Goal: Information Seeking & Learning: Find specific page/section

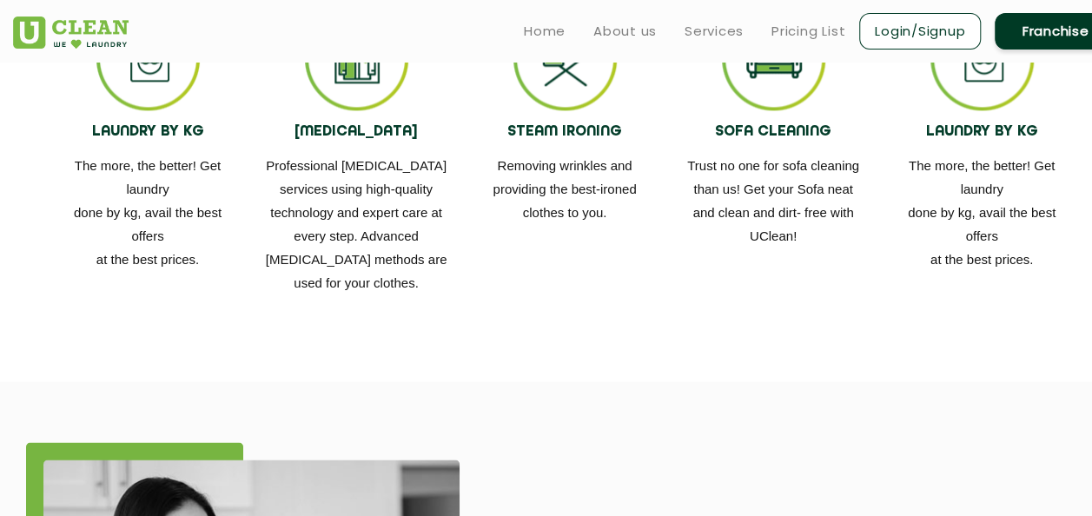
scroll to position [956, 0]
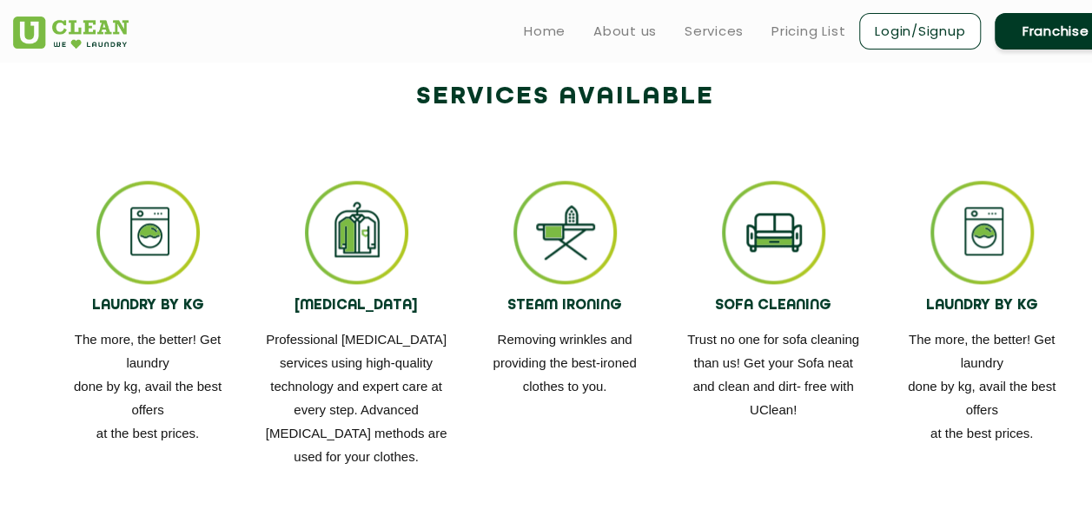
drag, startPoint x: 343, startPoint y: 257, endPoint x: 355, endPoint y: 297, distance: 41.8
click at [344, 257] on img at bounding box center [356, 232] width 103 height 103
click at [353, 314] on h4 "[MEDICAL_DATA]" at bounding box center [356, 306] width 182 height 17
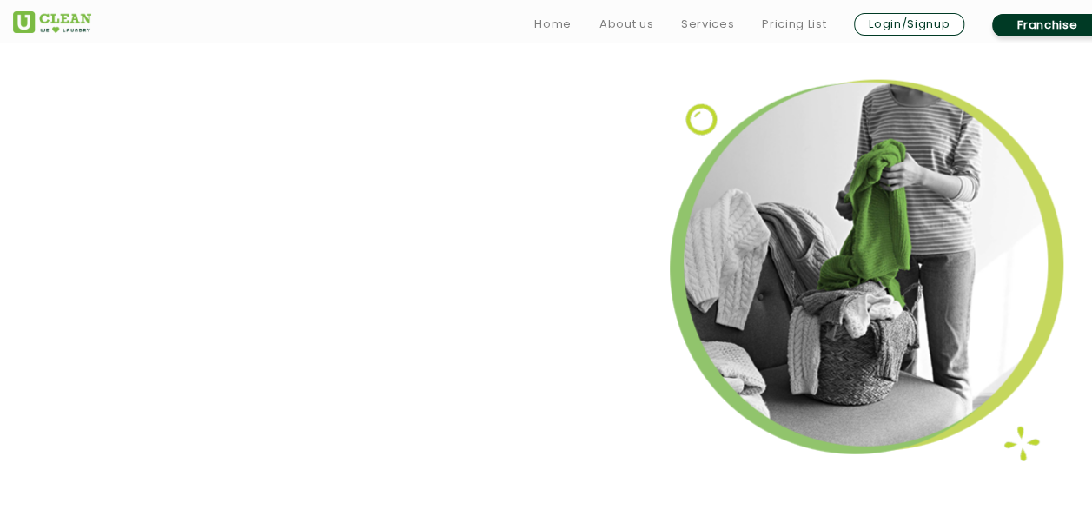
scroll to position [2424, 0]
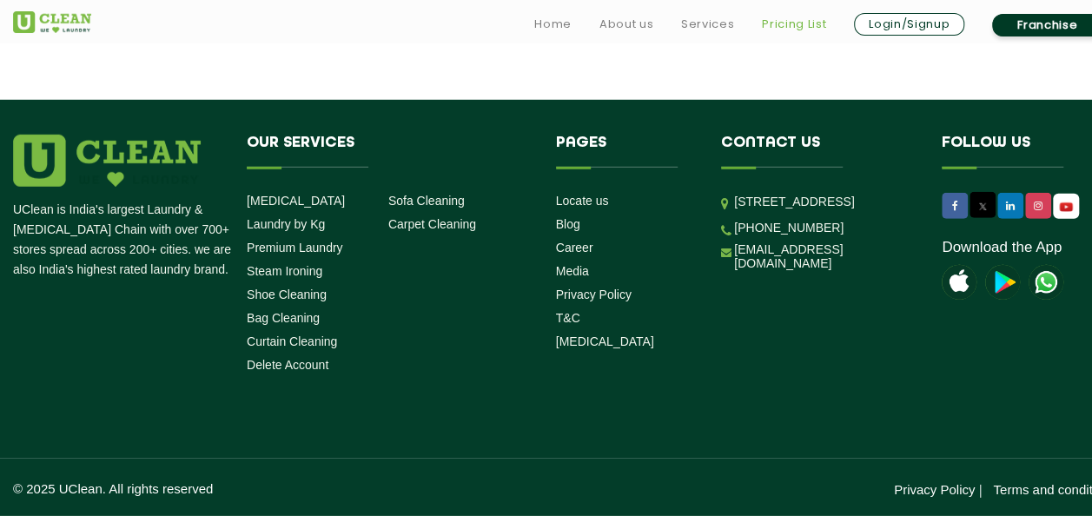
click at [785, 19] on link "Pricing List" at bounding box center [794, 24] width 64 height 21
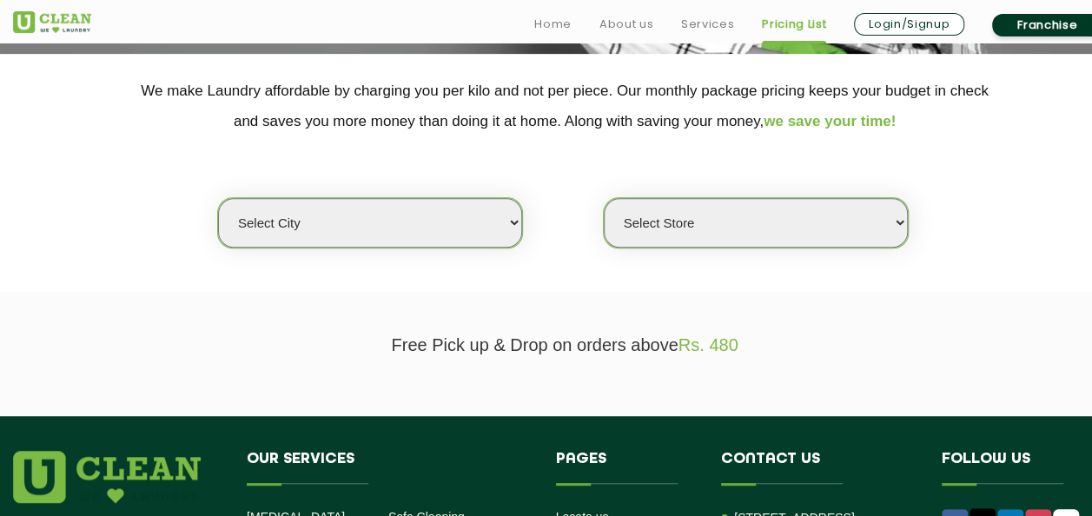
scroll to position [434, 0]
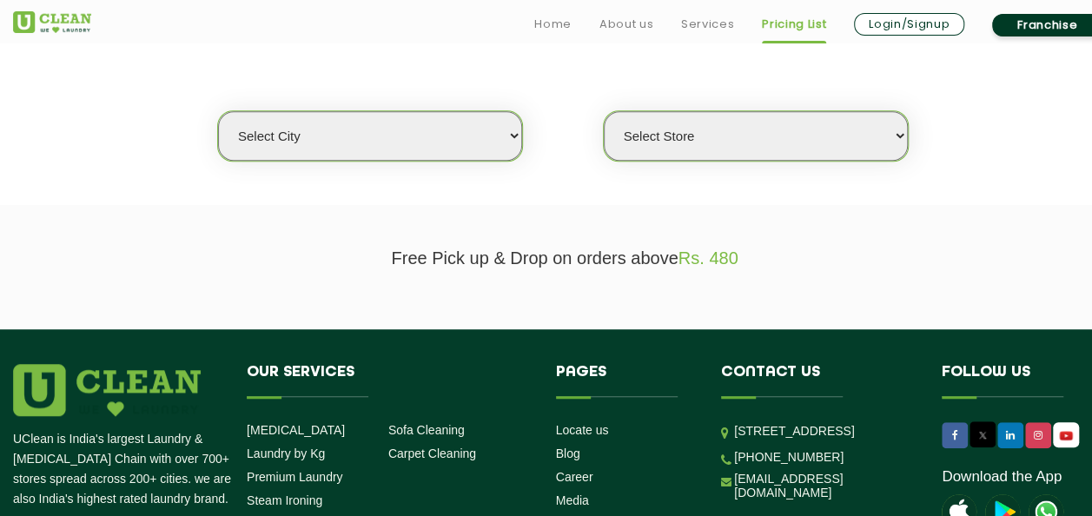
click at [394, 125] on select "Select city" at bounding box center [370, 136] width 304 height 50
click at [357, 134] on select "Select city" at bounding box center [370, 136] width 304 height 50
click at [356, 135] on select "Select city" at bounding box center [370, 136] width 304 height 50
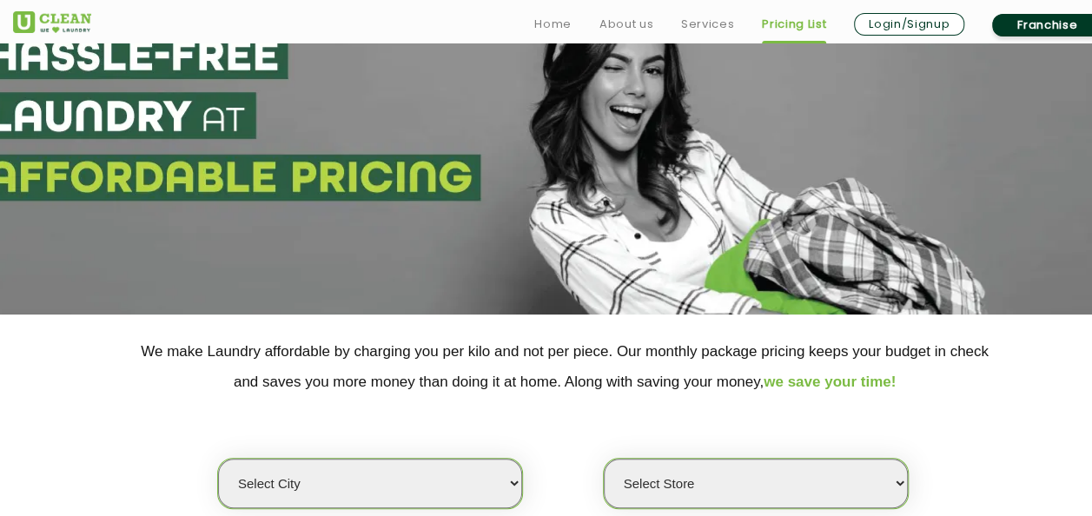
scroll to position [348, 0]
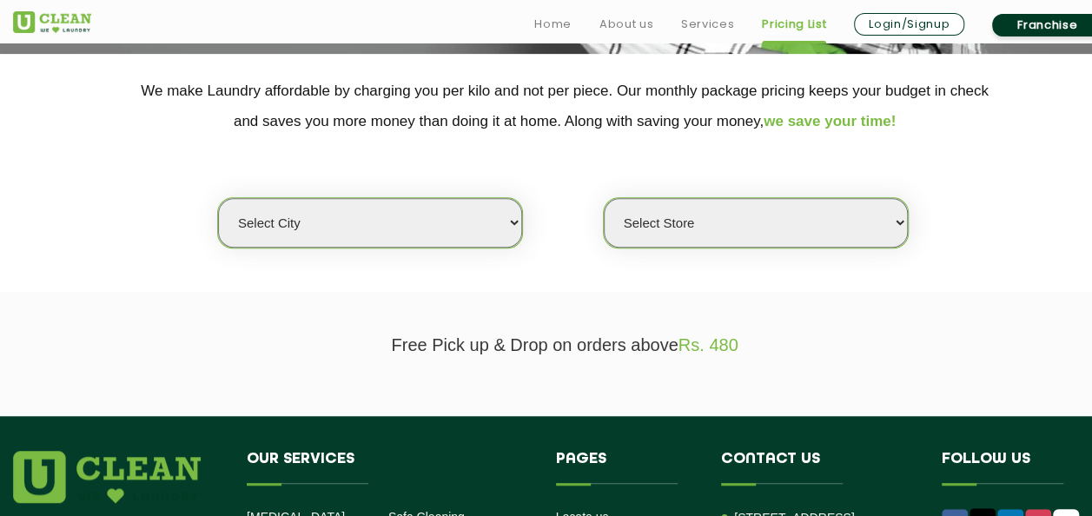
click at [736, 220] on select "Select Store" at bounding box center [756, 223] width 304 height 50
click at [179, 167] on div "Select city Select Store" at bounding box center [564, 192] width 1129 height 112
click at [321, 243] on select "Select city" at bounding box center [370, 223] width 304 height 50
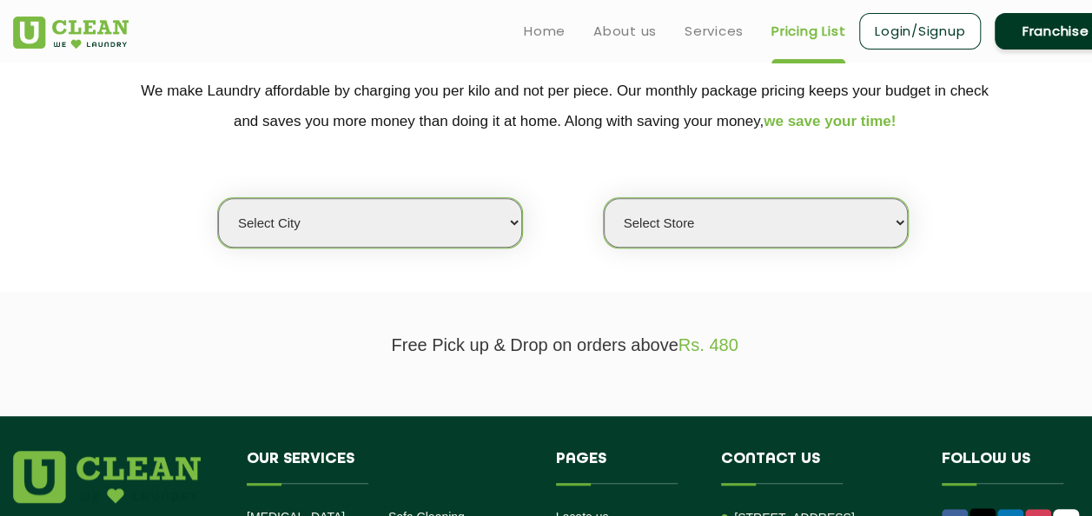
scroll to position [261, 0]
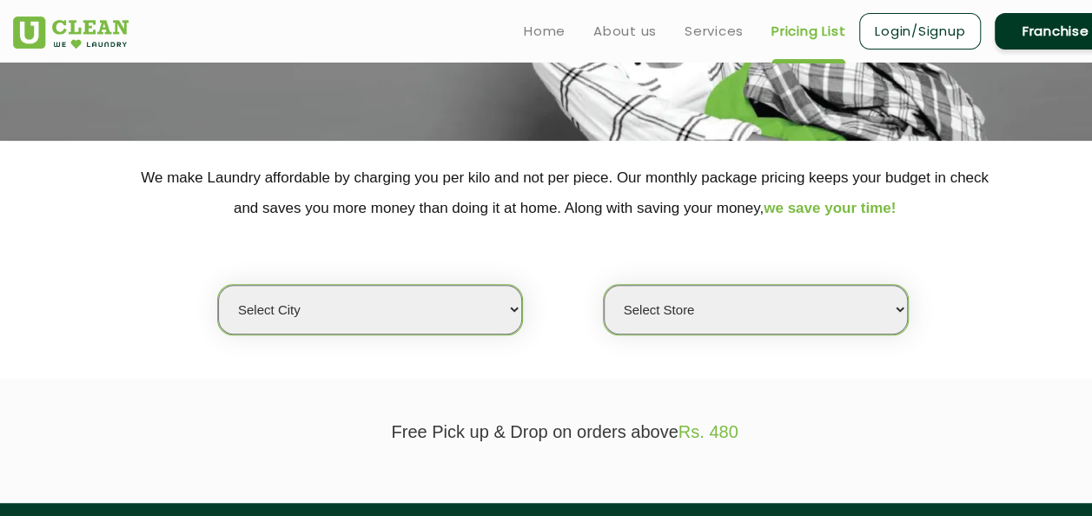
click at [323, 233] on div "Select city Select Store" at bounding box center [564, 279] width 1129 height 112
click at [252, 305] on select "Select city" at bounding box center [370, 310] width 304 height 50
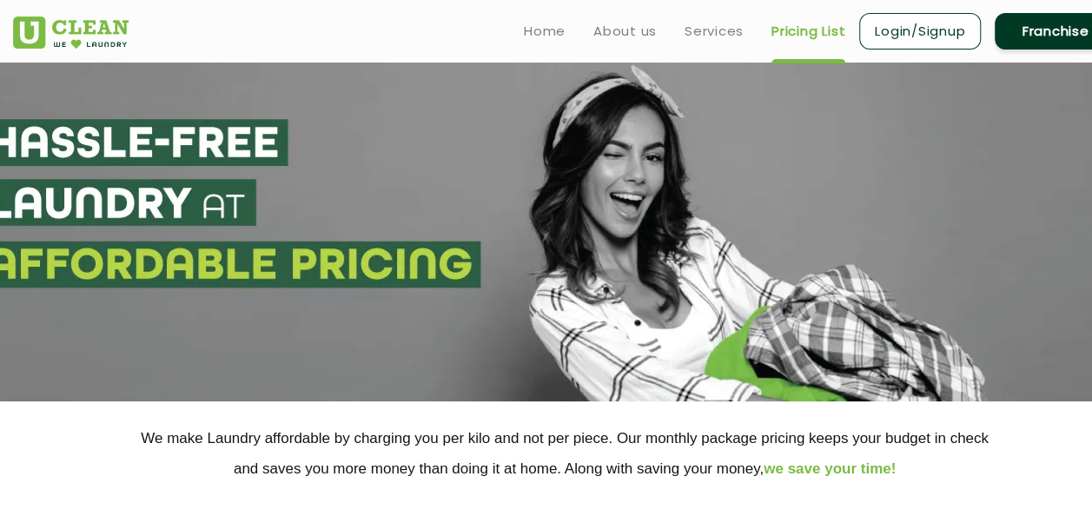
click at [797, 29] on link "Pricing List" at bounding box center [808, 31] width 74 height 21
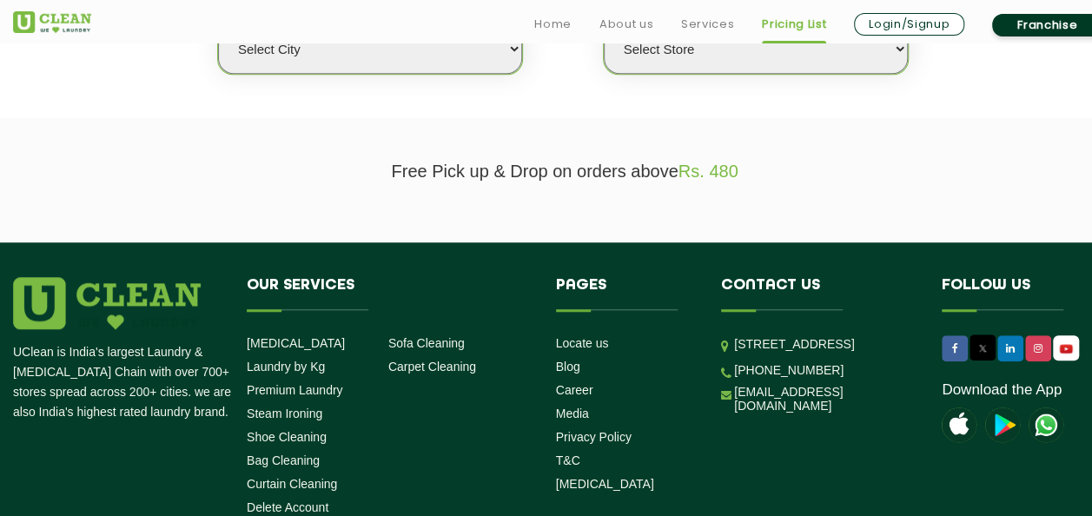
scroll to position [348, 0]
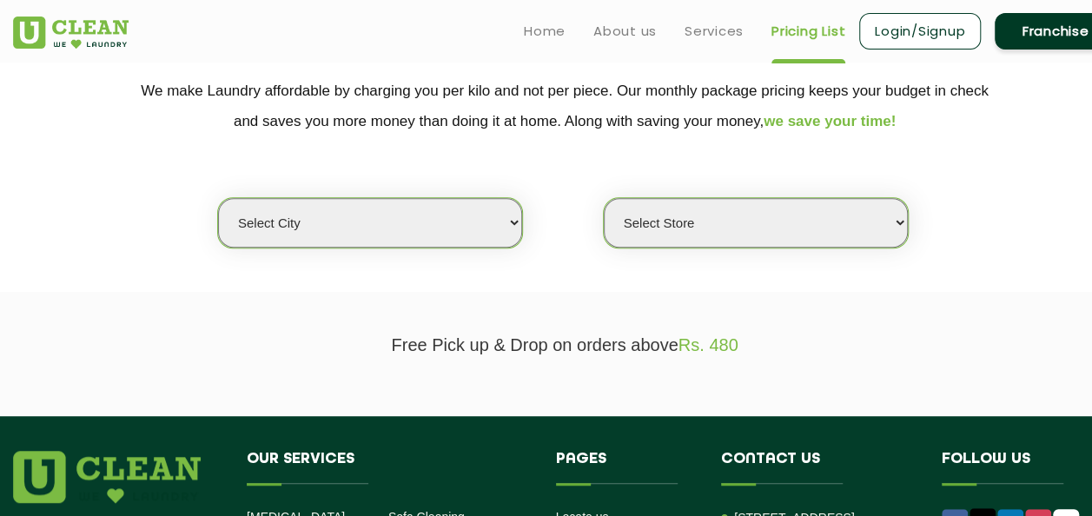
click at [360, 219] on select "Select city" at bounding box center [370, 223] width 304 height 50
click at [218, 198] on select "Select city" at bounding box center [370, 223] width 304 height 50
drag, startPoint x: 348, startPoint y: 243, endPoint x: 358, endPoint y: 220, distance: 25.3
click at [348, 243] on select "Select city" at bounding box center [370, 223] width 304 height 50
click at [353, 229] on select "Select city" at bounding box center [370, 223] width 304 height 50
